Goal: Transaction & Acquisition: Purchase product/service

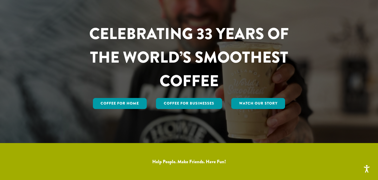
scroll to position [41, 0]
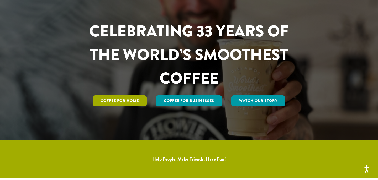
click at [121, 102] on link "Coffee for Home" at bounding box center [120, 101] width 54 height 11
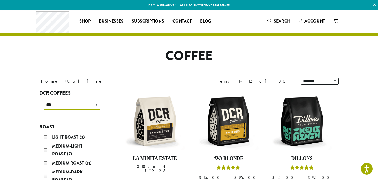
select select "******"
click at [273, 20] on span "Search" at bounding box center [278, 21] width 23 height 7
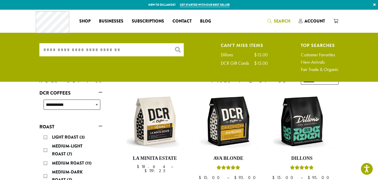
click at [138, 50] on input "What are you searching for?" at bounding box center [111, 49] width 144 height 13
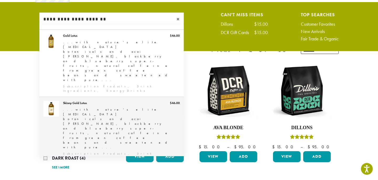
scroll to position [28, 0]
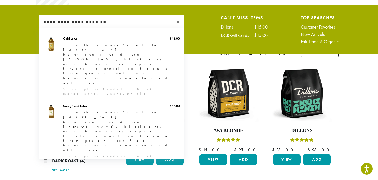
type input "**********"
click at [204, 41] on div "**********" at bounding box center [188, 30] width 307 height 31
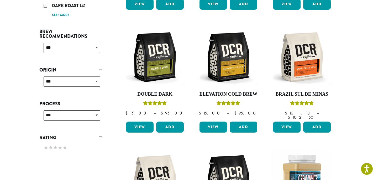
scroll to position [184, 0]
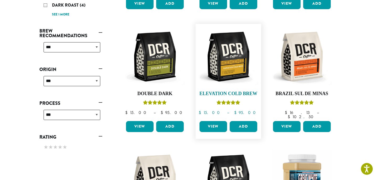
click at [225, 66] on img at bounding box center [228, 57] width 60 height 60
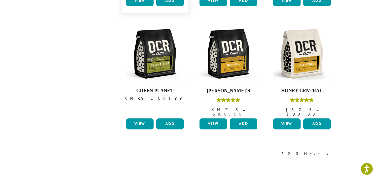
scroll to position [434, 0]
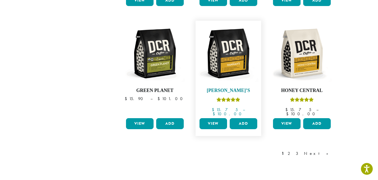
click at [232, 59] on img at bounding box center [228, 53] width 60 height 60
click at [298, 60] on img at bounding box center [302, 53] width 60 height 60
click at [326, 151] on link "Next »" at bounding box center [318, 154] width 30 height 6
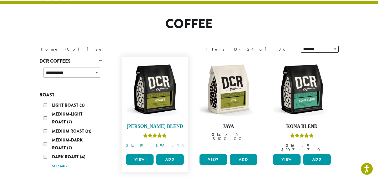
scroll to position [26, 0]
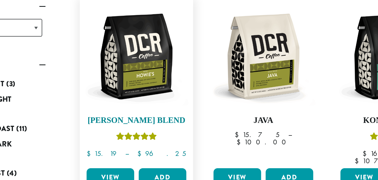
click at [125, 65] on img at bounding box center [155, 95] width 60 height 60
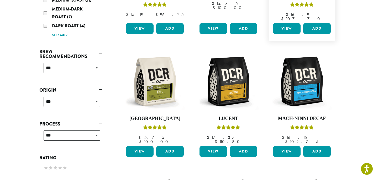
scroll to position [164, 0]
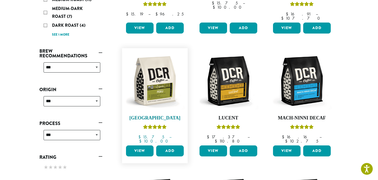
click at [164, 91] on img at bounding box center [155, 81] width 60 height 60
click at [238, 91] on img at bounding box center [228, 81] width 60 height 60
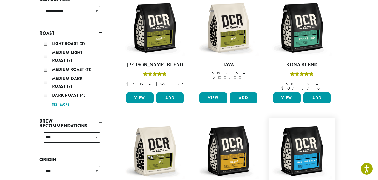
scroll to position [91, 0]
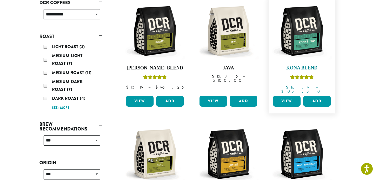
click at [300, 50] on img at bounding box center [302, 31] width 60 height 60
click at [228, 44] on img at bounding box center [228, 31] width 60 height 60
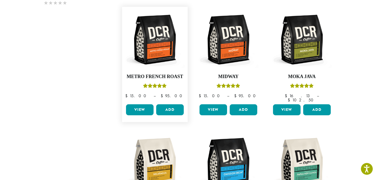
scroll to position [330, 0]
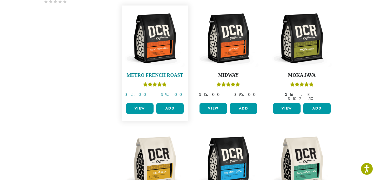
click at [155, 47] on img at bounding box center [155, 38] width 60 height 60
click at [225, 42] on img at bounding box center [228, 38] width 60 height 60
click at [306, 44] on img at bounding box center [302, 38] width 60 height 60
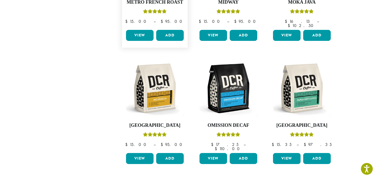
scroll to position [403, 0]
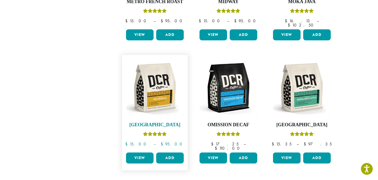
click at [165, 85] on img at bounding box center [155, 88] width 60 height 60
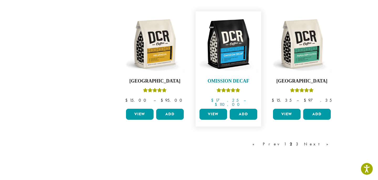
scroll to position [451, 0]
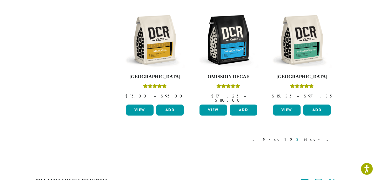
click at [301, 137] on link "3" at bounding box center [298, 140] width 7 height 6
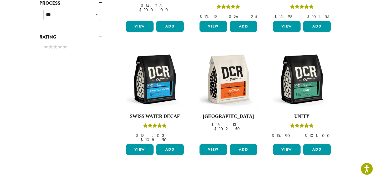
scroll to position [284, 0]
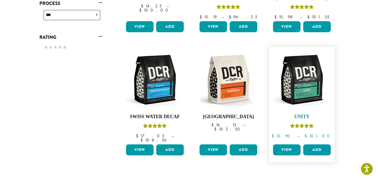
click at [303, 89] on img at bounding box center [302, 80] width 60 height 60
click at [227, 82] on img at bounding box center [228, 80] width 60 height 60
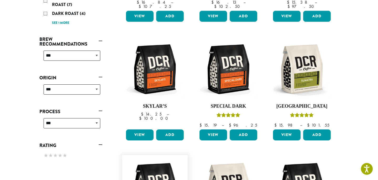
scroll to position [174, 0]
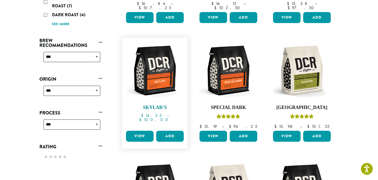
click at [157, 81] on img at bounding box center [155, 70] width 60 height 60
click at [233, 80] on img at bounding box center [228, 70] width 60 height 60
click at [304, 85] on img at bounding box center [302, 70] width 60 height 60
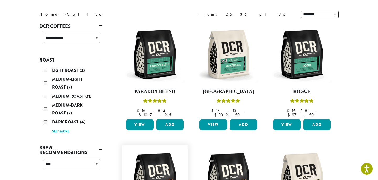
scroll to position [65, 0]
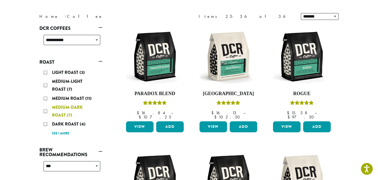
click at [45, 111] on div "Medium-Dark Roast (7)" at bounding box center [72, 112] width 57 height 16
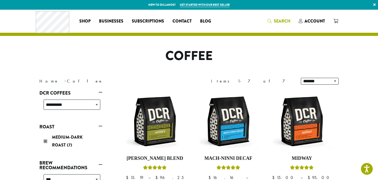
click at [279, 21] on span "Search" at bounding box center [282, 21] width 17 height 6
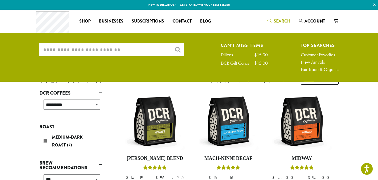
click at [110, 50] on input "What are you searching for?" at bounding box center [111, 49] width 144 height 13
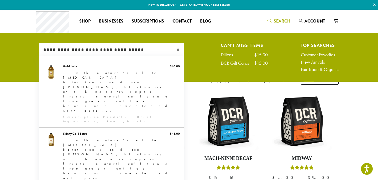
type input "**********"
click at [311, 54] on link "Customer Favorites" at bounding box center [320, 54] width 38 height 5
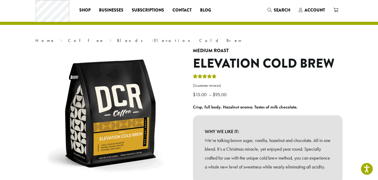
scroll to position [18, 0]
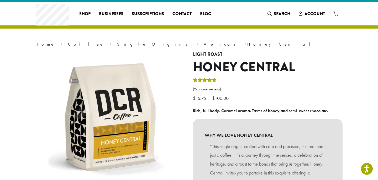
scroll to position [8, 0]
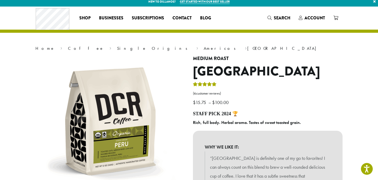
scroll to position [4, 0]
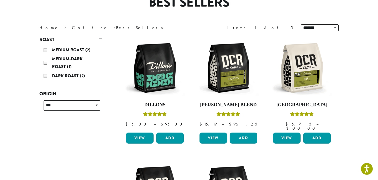
scroll to position [61, 0]
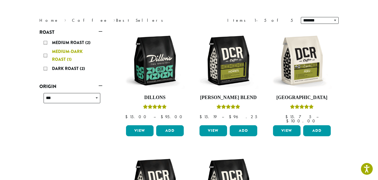
click at [45, 56] on div "Medium-Dark Roast (1)" at bounding box center [72, 56] width 57 height 16
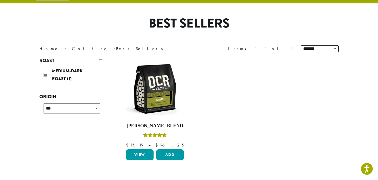
scroll to position [32, 0]
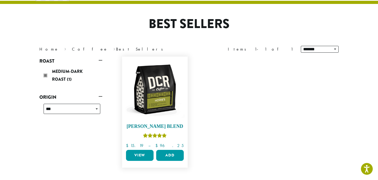
click at [163, 101] on img at bounding box center [155, 89] width 60 height 60
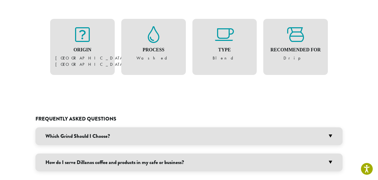
scroll to position [346, 0]
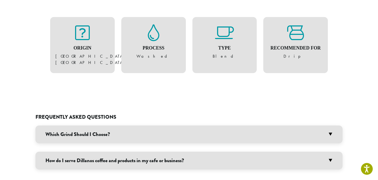
click at [114, 126] on h3 "Which Grind Should I Choose?" at bounding box center [188, 135] width 307 height 18
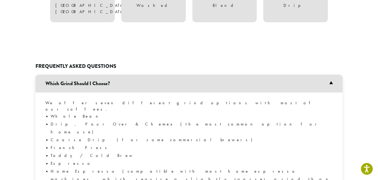
scroll to position [398, 0]
click at [58, 160] on li "Espresso" at bounding box center [192, 164] width 282 height 8
click at [330, 75] on h3 "Which Grind Should I Choose?" at bounding box center [188, 84] width 307 height 18
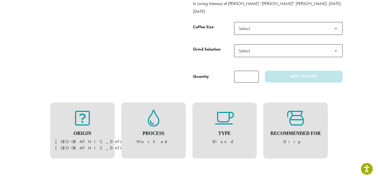
scroll to position [261, 0]
click at [275, 131] on h4 "Recommended For" at bounding box center [295, 134] width 54 height 6
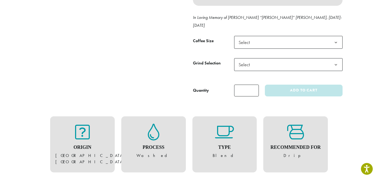
scroll to position [244, 0]
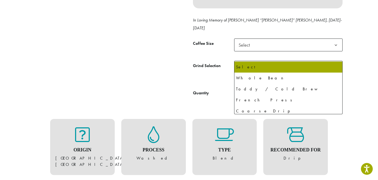
click at [249, 62] on span "Select" at bounding box center [245, 67] width 19 height 10
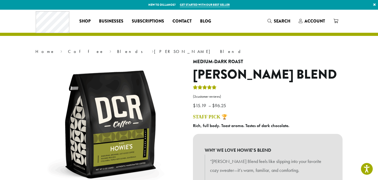
scroll to position [0, 0]
